Goal: Task Accomplishment & Management: Use online tool/utility

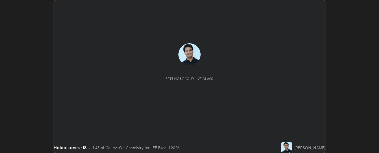
scroll to position [153, 379]
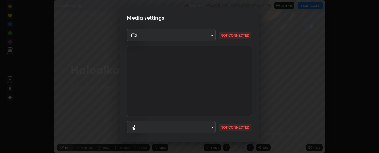
type input "33bb49e09bcfbb4316c4890d77ad60ffd3795cdb709f4857747982be22fbf515"
type input "communications"
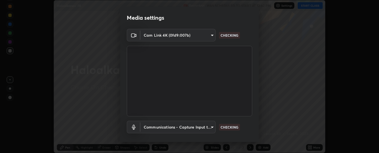
scroll to position [29, 0]
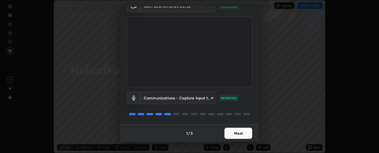
click at [237, 132] on button "Next" at bounding box center [239, 133] width 28 height 11
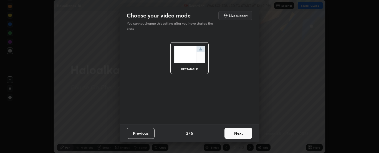
scroll to position [0, 0]
click at [237, 131] on button "Next" at bounding box center [239, 133] width 28 height 11
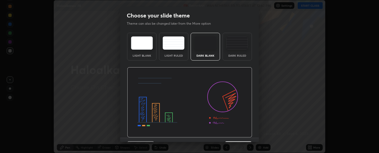
scroll to position [14, 0]
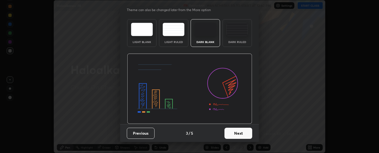
click at [238, 132] on button "Next" at bounding box center [239, 133] width 28 height 11
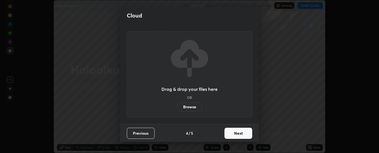
click at [238, 132] on button "Next" at bounding box center [239, 133] width 28 height 11
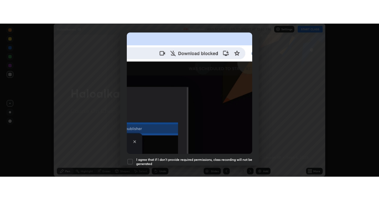
scroll to position [142, 0]
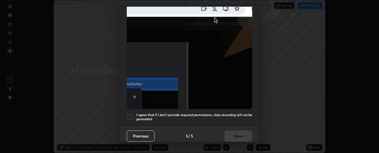
click at [131, 114] on div at bounding box center [130, 117] width 7 height 7
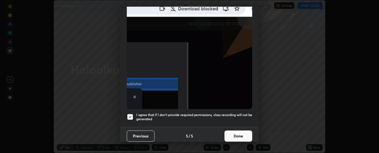
click at [234, 131] on button "Done" at bounding box center [239, 136] width 28 height 11
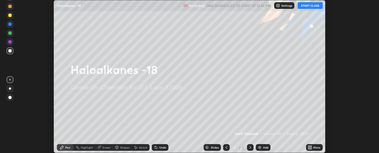
click at [310, 7] on button "START CLASS" at bounding box center [310, 5] width 25 height 7
click at [312, 147] on icon at bounding box center [310, 147] width 4 height 4
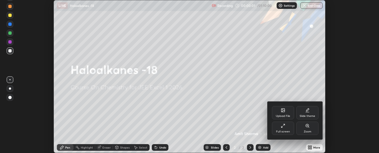
click at [285, 127] on icon at bounding box center [283, 126] width 4 height 4
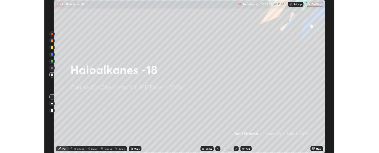
scroll to position [200, 379]
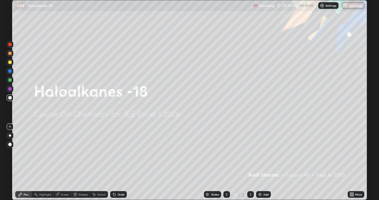
click at [261, 153] on img at bounding box center [260, 194] width 4 height 4
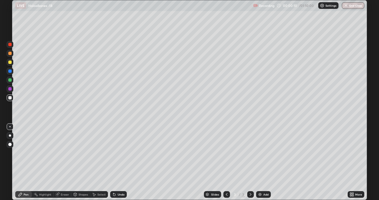
click at [118, 153] on div "Undo" at bounding box center [121, 194] width 7 height 3
click at [11, 62] on div at bounding box center [9, 62] width 3 height 3
click at [9, 98] on div at bounding box center [9, 97] width 3 height 3
click at [9, 89] on div at bounding box center [9, 88] width 3 height 3
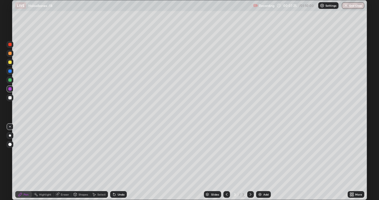
click at [264, 153] on div "Add" at bounding box center [263, 194] width 15 height 7
click at [10, 62] on div at bounding box center [9, 62] width 3 height 3
click at [11, 98] on div at bounding box center [9, 97] width 3 height 3
click at [118, 153] on div "Undo" at bounding box center [118, 194] width 17 height 7
click at [120, 153] on div "Undo" at bounding box center [121, 194] width 7 height 3
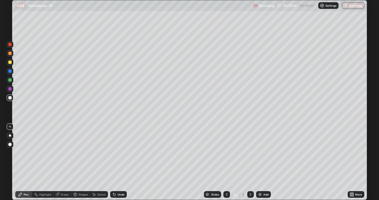
click at [262, 153] on img at bounding box center [260, 194] width 4 height 4
click at [10, 62] on div at bounding box center [9, 62] width 3 height 3
click at [9, 98] on div at bounding box center [9, 97] width 3 height 3
click at [11, 88] on div at bounding box center [9, 88] width 3 height 3
click at [10, 98] on div at bounding box center [9, 97] width 3 height 3
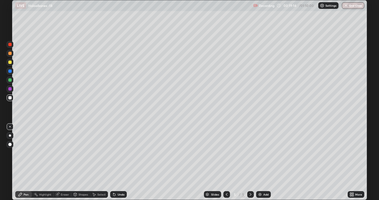
click at [10, 89] on div at bounding box center [9, 88] width 3 height 3
click at [259, 153] on img at bounding box center [260, 194] width 4 height 4
click at [11, 98] on div at bounding box center [9, 97] width 3 height 3
click at [9, 89] on div at bounding box center [9, 88] width 3 height 3
click at [10, 98] on div at bounding box center [9, 97] width 3 height 3
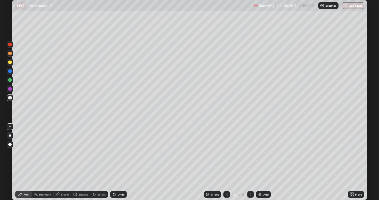
click at [9, 89] on div at bounding box center [9, 88] width 3 height 3
click at [11, 97] on div at bounding box center [9, 97] width 3 height 3
click at [259, 153] on img at bounding box center [260, 194] width 4 height 4
click at [10, 62] on div at bounding box center [9, 62] width 3 height 3
click at [11, 99] on div at bounding box center [9, 97] width 3 height 3
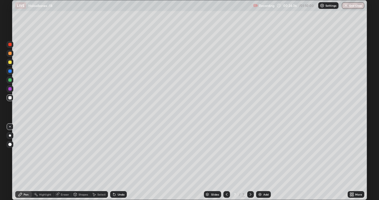
click at [10, 63] on div at bounding box center [9, 62] width 3 height 3
click at [11, 98] on div at bounding box center [9, 97] width 3 height 3
click at [263, 153] on div "Add" at bounding box center [263, 194] width 15 height 7
click at [11, 62] on div at bounding box center [9, 62] width 3 height 3
click at [10, 97] on div at bounding box center [9, 97] width 3 height 3
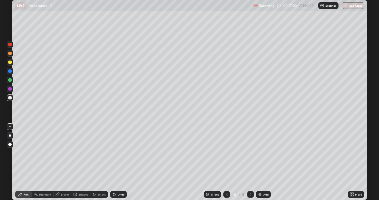
click at [118, 153] on div "Undo" at bounding box center [121, 194] width 7 height 3
click at [119, 153] on div "Undo" at bounding box center [118, 194] width 17 height 7
click at [11, 81] on div at bounding box center [9, 79] width 3 height 3
click at [10, 97] on div at bounding box center [9, 97] width 3 height 3
click at [11, 89] on div at bounding box center [9, 88] width 3 height 3
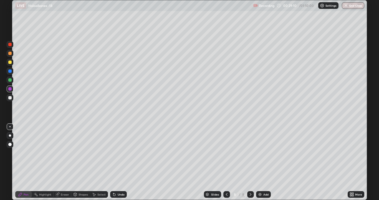
click at [10, 97] on div at bounding box center [9, 97] width 3 height 3
click at [259, 153] on img at bounding box center [260, 194] width 4 height 4
click at [11, 63] on div at bounding box center [9, 62] width 3 height 3
click at [10, 99] on div at bounding box center [9, 97] width 3 height 3
click at [260, 153] on img at bounding box center [260, 194] width 4 height 4
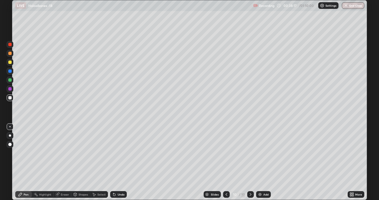
click at [226, 153] on icon at bounding box center [226, 194] width 4 height 4
click at [251, 153] on icon at bounding box center [251, 194] width 2 height 3
click at [262, 153] on div "Add" at bounding box center [263, 194] width 15 height 7
click at [11, 63] on div at bounding box center [9, 62] width 3 height 3
click at [9, 98] on div at bounding box center [9, 97] width 3 height 3
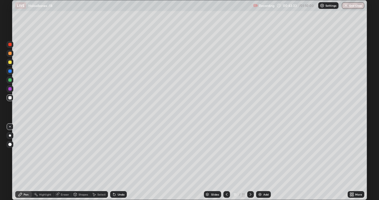
click at [261, 153] on img at bounding box center [260, 194] width 4 height 4
click at [11, 62] on div at bounding box center [9, 62] width 3 height 3
click at [10, 99] on div at bounding box center [9, 97] width 3 height 3
click at [9, 80] on div at bounding box center [9, 79] width 3 height 3
click at [10, 97] on div at bounding box center [9, 97] width 3 height 3
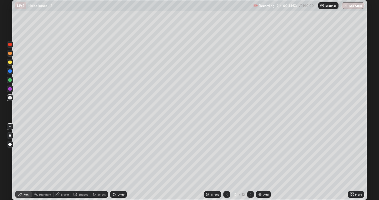
click at [10, 89] on div at bounding box center [9, 88] width 3 height 3
click at [11, 80] on div at bounding box center [9, 79] width 3 height 3
click at [10, 97] on div at bounding box center [9, 97] width 3 height 3
click at [10, 79] on div at bounding box center [9, 79] width 3 height 3
click at [10, 98] on div at bounding box center [9, 97] width 3 height 3
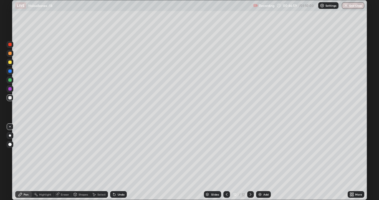
click at [10, 89] on div at bounding box center [9, 88] width 3 height 3
click at [10, 98] on div at bounding box center [9, 97] width 3 height 3
click at [119, 153] on div "Undo" at bounding box center [121, 194] width 7 height 3
click at [118, 153] on div "Undo" at bounding box center [121, 194] width 7 height 3
click at [11, 88] on div at bounding box center [9, 88] width 3 height 3
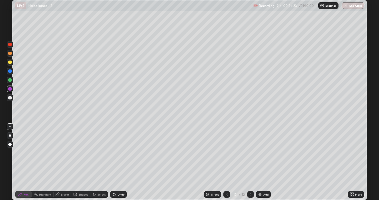
click at [264, 153] on div "Add" at bounding box center [266, 194] width 5 height 3
click at [12, 100] on div at bounding box center [10, 97] width 7 height 7
click at [10, 62] on div at bounding box center [9, 62] width 3 height 3
click at [11, 98] on div at bounding box center [9, 97] width 3 height 3
click at [9, 62] on div at bounding box center [9, 62] width 3 height 3
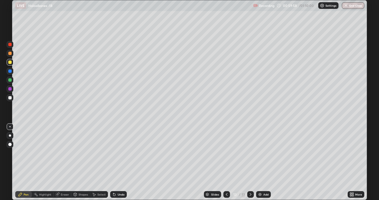
click at [10, 98] on div at bounding box center [9, 97] width 3 height 3
click at [261, 153] on img at bounding box center [260, 194] width 4 height 4
click at [11, 63] on div at bounding box center [9, 62] width 3 height 3
click at [10, 97] on div at bounding box center [9, 97] width 3 height 3
click at [11, 63] on div at bounding box center [9, 62] width 3 height 3
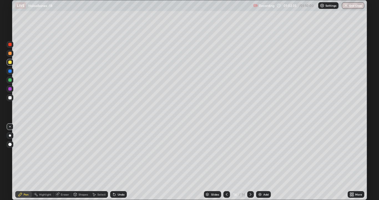
click at [10, 98] on div at bounding box center [9, 97] width 3 height 3
click at [262, 153] on div "Add" at bounding box center [263, 194] width 15 height 7
click at [10, 62] on div at bounding box center [9, 62] width 3 height 3
click at [11, 98] on div at bounding box center [9, 97] width 3 height 3
click at [119, 153] on div "Undo" at bounding box center [118, 194] width 17 height 7
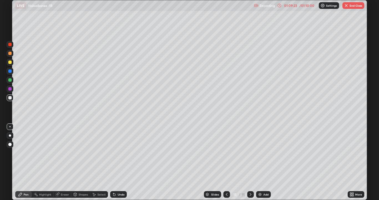
click at [354, 5] on button "End Class" at bounding box center [354, 5] width 22 height 7
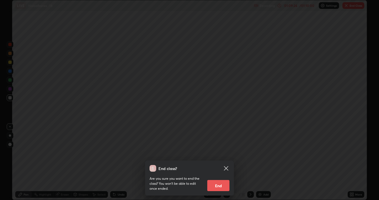
click at [220, 153] on button "End" at bounding box center [218, 185] width 22 height 11
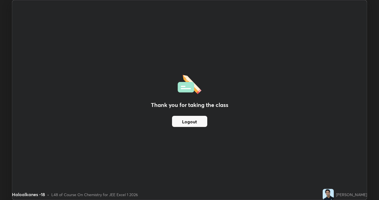
click at [225, 42] on div "Thank you for taking the class Logout" at bounding box center [189, 99] width 355 height 199
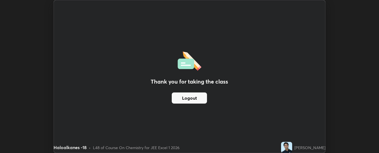
scroll to position [27616, 27389]
